Goal: Task Accomplishment & Management: Use online tool/utility

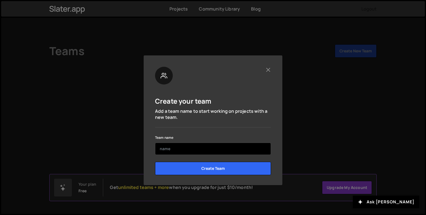
click at [192, 148] on input "text" at bounding box center [213, 149] width 116 height 12
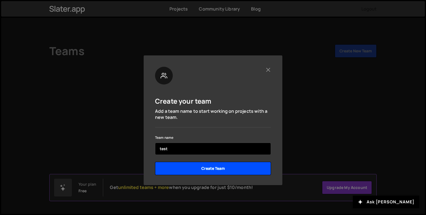
type input "test"
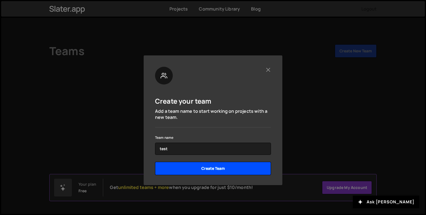
click at [202, 165] on input "Create Team" at bounding box center [213, 168] width 116 height 13
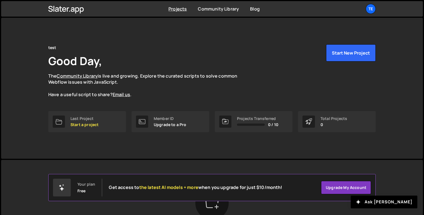
click at [127, 57] on div "test Good Day, The Community Library is live and growing. Explore the curated s…" at bounding box center [211, 71] width 327 height 54
click at [371, 9] on div "te" at bounding box center [370, 9] width 10 height 10
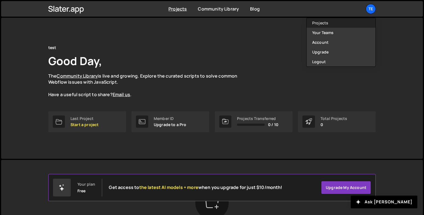
click at [333, 26] on link "Projects" at bounding box center [340, 23] width 69 height 10
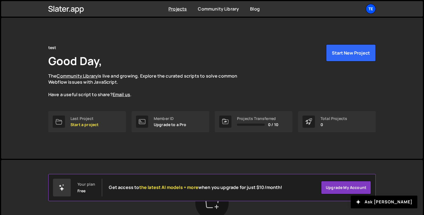
click at [372, 12] on div "te" at bounding box center [370, 9] width 10 height 10
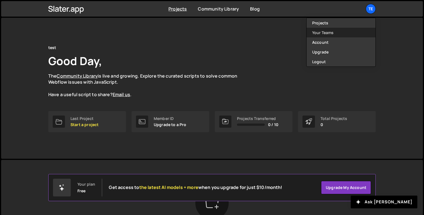
click at [336, 32] on link "Your Teams" at bounding box center [340, 33] width 69 height 10
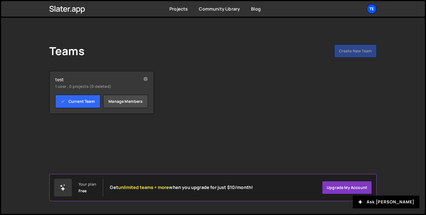
click at [373, 6] on div "te" at bounding box center [372, 9] width 10 height 10
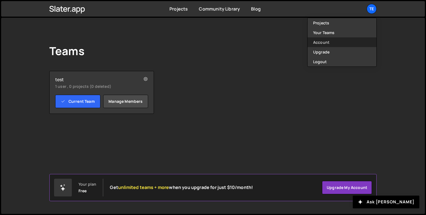
click at [342, 40] on link "Account" at bounding box center [341, 42] width 69 height 10
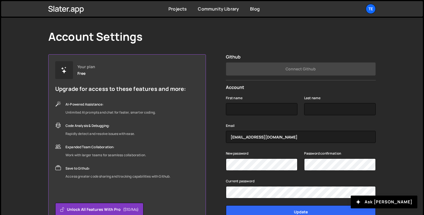
scroll to position [50, 0]
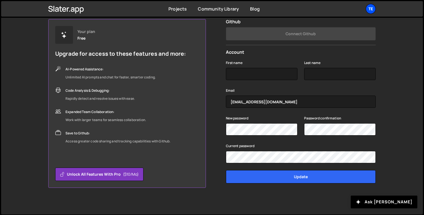
click at [370, 9] on div "te" at bounding box center [370, 9] width 10 height 10
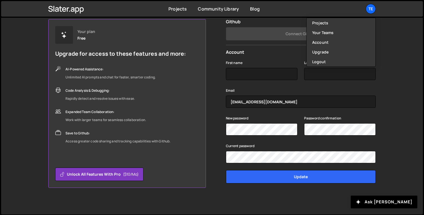
click at [403, 49] on div "Account Settings Your plan Free Upgrade for access to these features and more: …" at bounding box center [211, 91] width 421 height 246
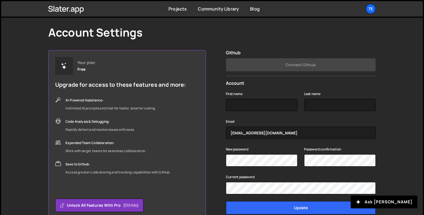
scroll to position [0, 0]
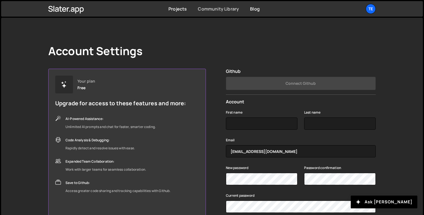
click at [226, 11] on link "Community Library" at bounding box center [218, 9] width 41 height 6
click at [372, 6] on div "te" at bounding box center [370, 9] width 10 height 10
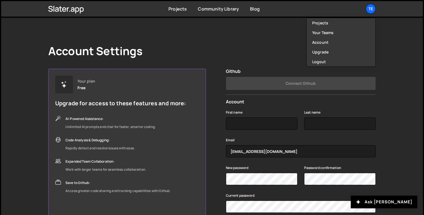
click at [276, 36] on div "Account Settings Your plan Free Upgrade for access to these features and more: …" at bounding box center [212, 141] width 344 height 246
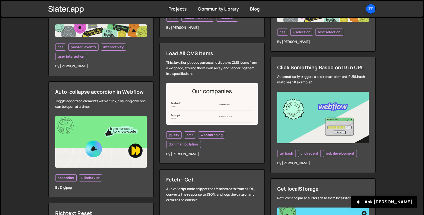
scroll to position [667, 0]
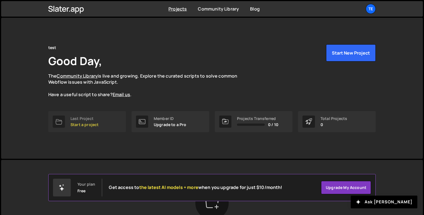
click at [89, 123] on p "Start a project" at bounding box center [84, 125] width 28 height 4
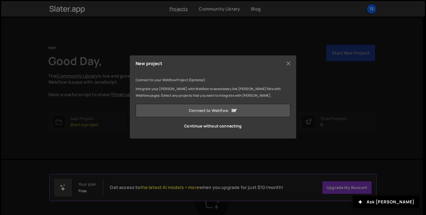
click at [216, 110] on link "Connect to Webflow" at bounding box center [213, 110] width 155 height 13
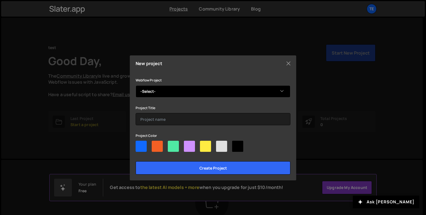
click at [221, 95] on select "-Select- Tvari" at bounding box center [213, 91] width 155 height 12
select select "68bdac5498c7147394f5d591"
click at [136, 85] on select "-Select- Tvari" at bounding box center [213, 91] width 155 height 12
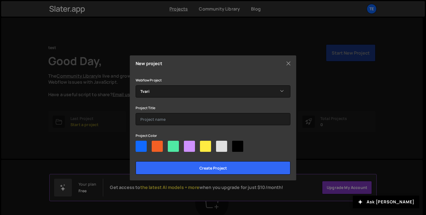
click at [179, 125] on div "Webflow Project -Select- Tvari Project Title Project Color Create project" at bounding box center [213, 126] width 155 height 98
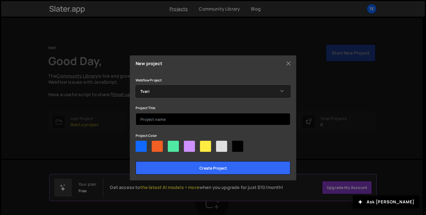
click at [179, 122] on input "text" at bounding box center [213, 119] width 155 height 12
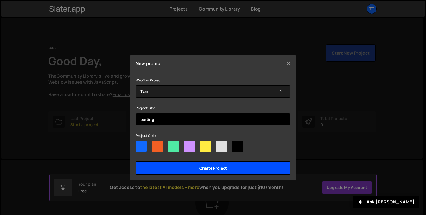
type input "testing"
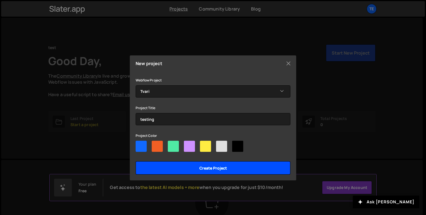
click at [199, 165] on input "Create project" at bounding box center [213, 167] width 155 height 13
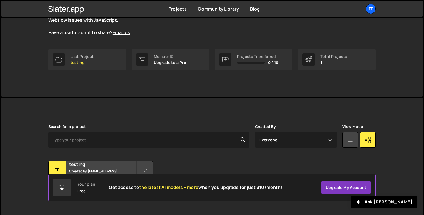
scroll to position [70, 0]
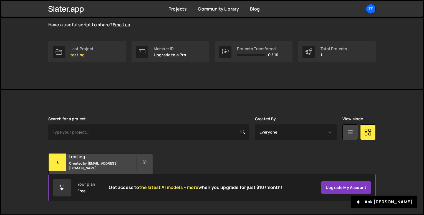
click at [373, 78] on div "test Good Day, The Community Library is live and growing. Explore the curated s…" at bounding box center [212, 18] width 344 height 141
